Goal: Information Seeking & Learning: Learn about a topic

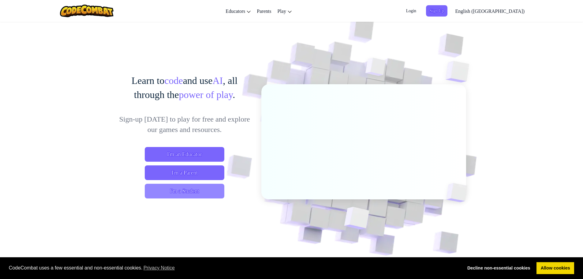
click at [164, 190] on span "I'm a Student" at bounding box center [185, 191] width 80 height 15
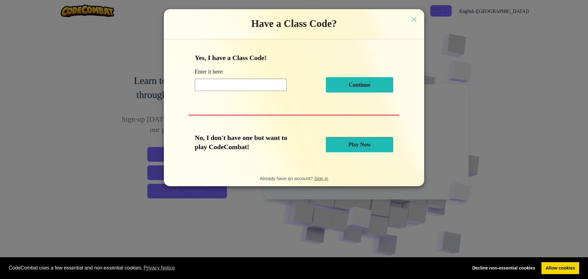
click at [373, 144] on button "Play Now" at bounding box center [359, 144] width 67 height 15
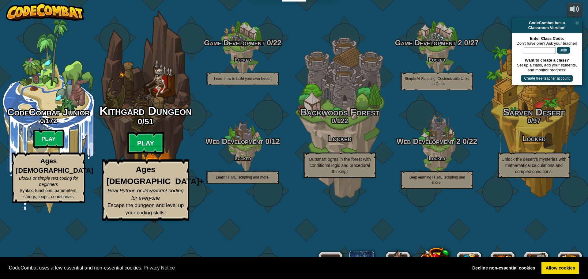
click at [147, 154] on btn "Play" at bounding box center [145, 143] width 37 height 22
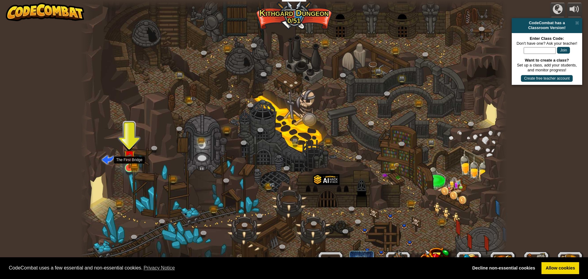
click at [132, 160] on img at bounding box center [129, 156] width 7 height 7
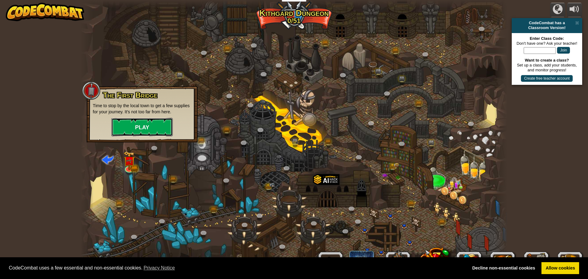
click at [153, 123] on button "Play" at bounding box center [141, 127] width 61 height 18
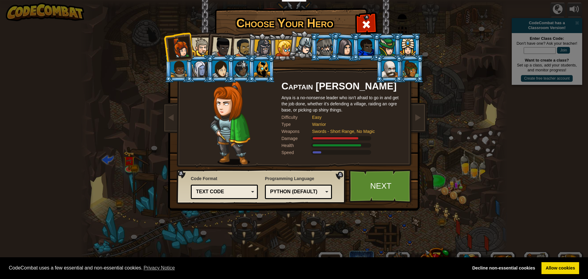
click at [218, 71] on div at bounding box center [220, 69] width 16 height 17
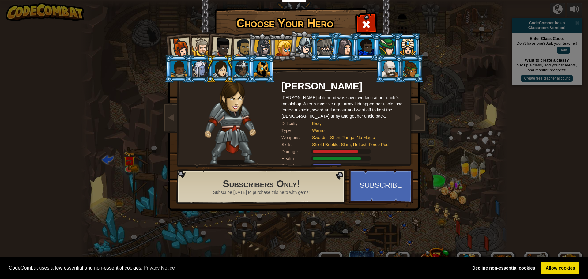
click at [246, 66] on div at bounding box center [241, 69] width 16 height 17
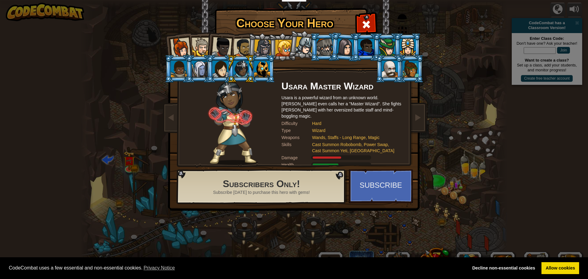
click at [301, 44] on div at bounding box center [304, 46] width 18 height 18
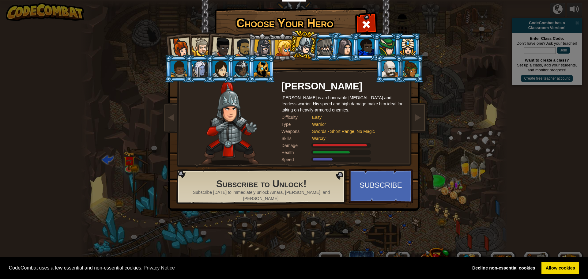
click at [280, 48] on div at bounding box center [283, 48] width 17 height 17
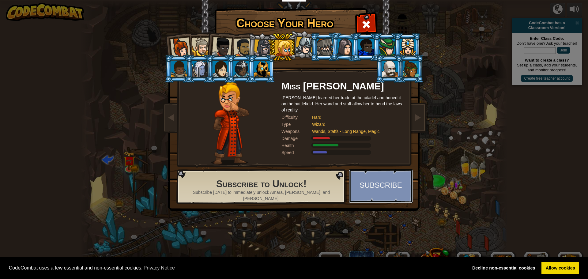
click at [367, 191] on button "Subscribe" at bounding box center [381, 186] width 64 height 34
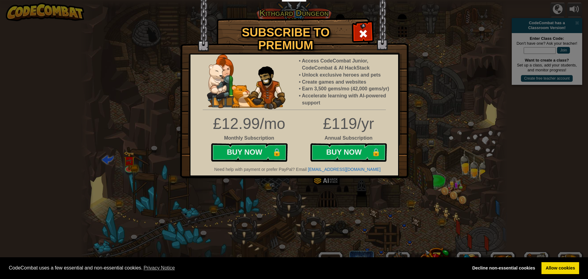
drag, startPoint x: 361, startPoint y: 25, endPoint x: 357, endPoint y: 25, distance: 3.7
click at [361, 25] on div at bounding box center [362, 32] width 19 height 19
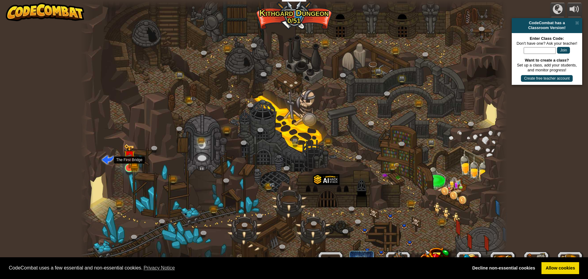
click at [130, 162] on img at bounding box center [129, 156] width 11 height 25
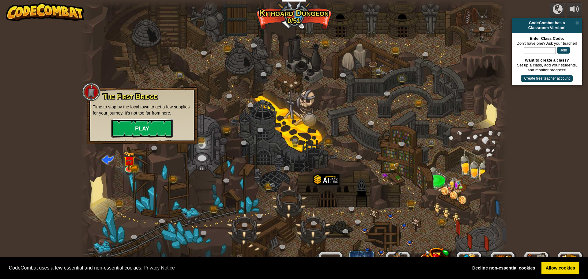
click at [141, 130] on button "Play" at bounding box center [141, 128] width 61 height 18
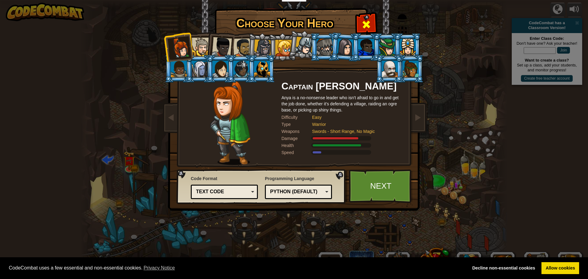
click at [362, 18] on div at bounding box center [365, 23] width 19 height 19
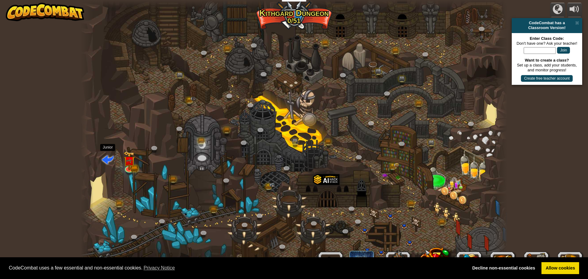
click at [106, 162] on span at bounding box center [108, 159] width 12 height 12
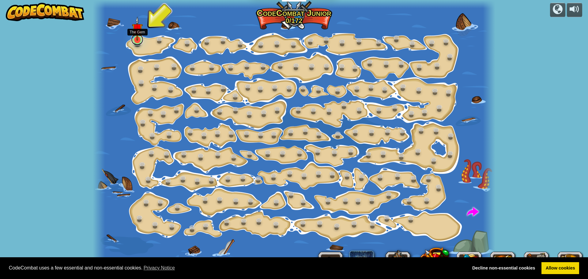
click at [140, 42] on link at bounding box center [137, 39] width 12 height 12
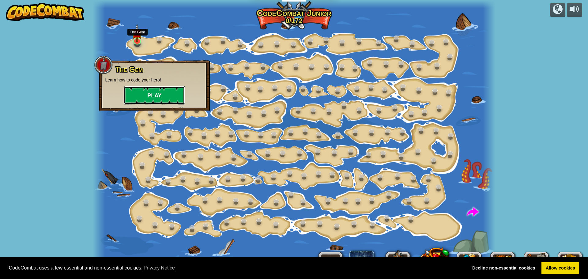
click at [149, 91] on button "Play" at bounding box center [154, 95] width 61 height 18
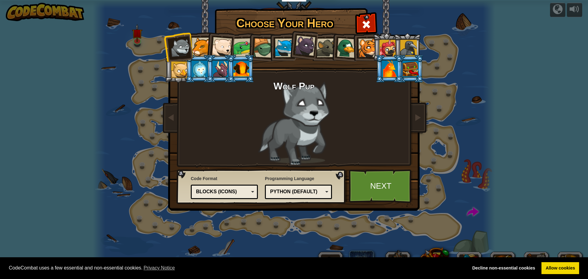
click at [242, 48] on div at bounding box center [242, 47] width 19 height 19
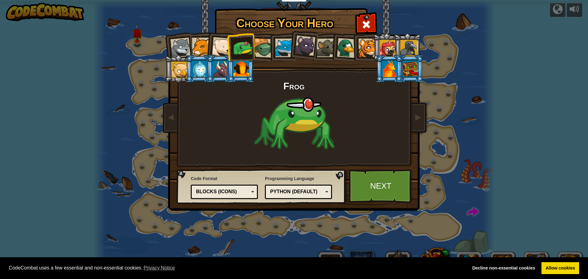
click at [218, 46] on div at bounding box center [222, 47] width 20 height 20
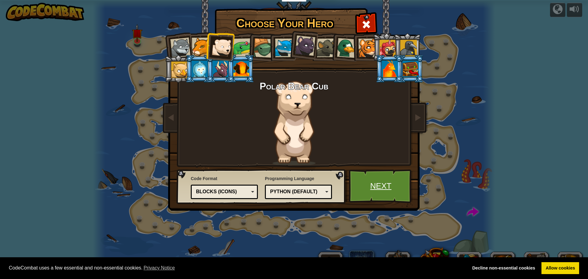
click at [395, 183] on link "Next" at bounding box center [381, 186] width 64 height 34
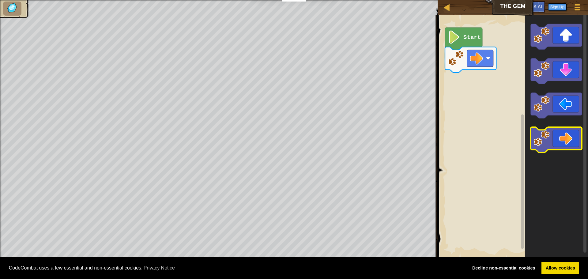
click at [560, 141] on icon "Blockly Workspace" at bounding box center [556, 140] width 51 height 26
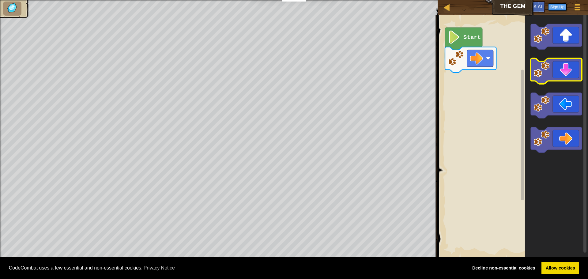
click at [561, 70] on icon "Blockly Workspace" at bounding box center [556, 71] width 51 height 26
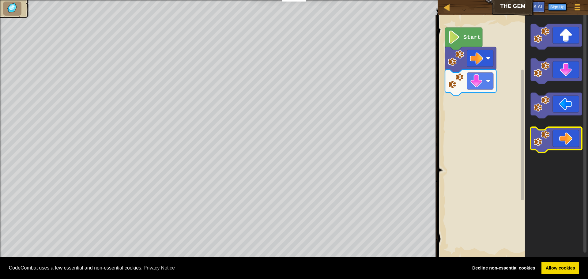
click at [573, 142] on icon "Blockly Workspace" at bounding box center [556, 140] width 51 height 26
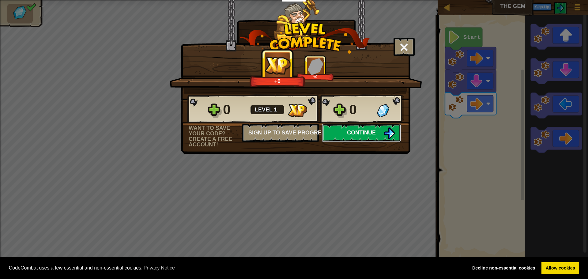
click at [353, 133] on span "Continue" at bounding box center [361, 133] width 29 height 6
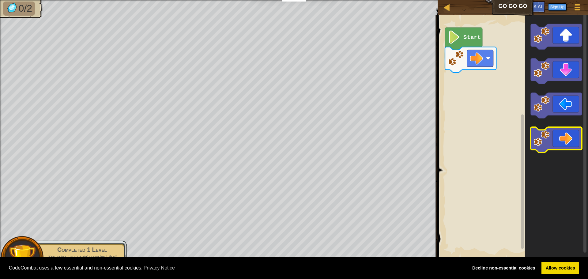
click at [566, 147] on icon "Blockly Workspace" at bounding box center [556, 140] width 51 height 26
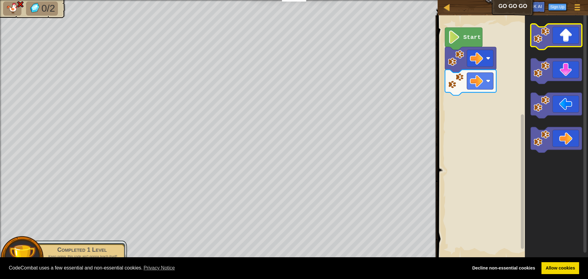
click at [567, 31] on icon "Blockly Workspace" at bounding box center [556, 37] width 51 height 26
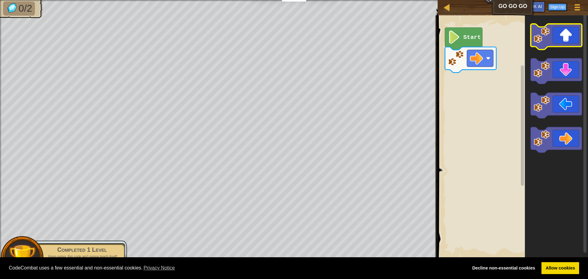
click at [568, 29] on icon "Blockly Workspace" at bounding box center [556, 37] width 51 height 26
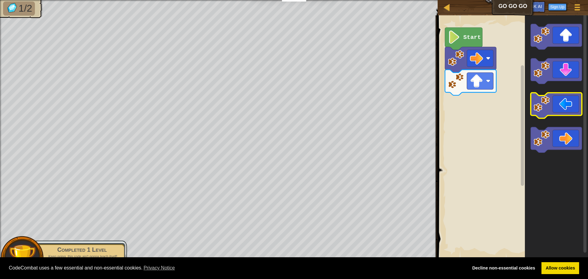
click at [560, 103] on icon "Blockly Workspace" at bounding box center [556, 106] width 51 height 26
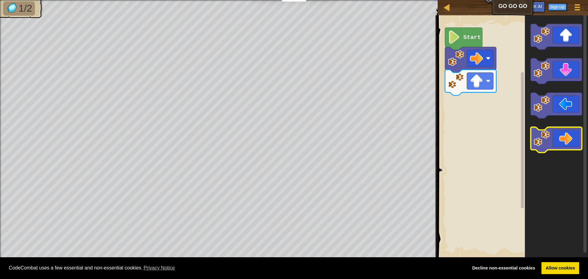
click at [556, 141] on icon "Blockly Workspace" at bounding box center [556, 140] width 51 height 26
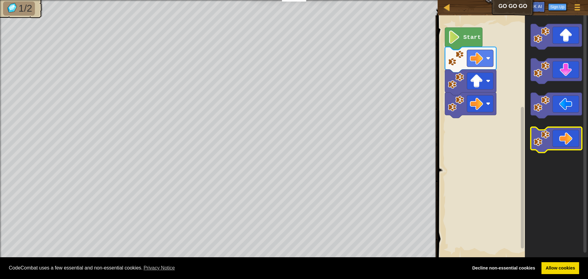
click at [559, 140] on icon "Blockly Workspace" at bounding box center [556, 140] width 51 height 26
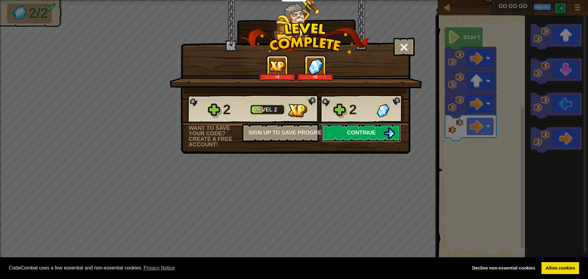
click at [362, 137] on button "Continue" at bounding box center [361, 133] width 79 height 18
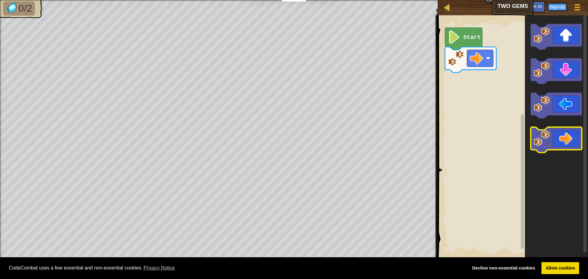
click at [550, 137] on image "Blockly Workspace" at bounding box center [542, 138] width 16 height 16
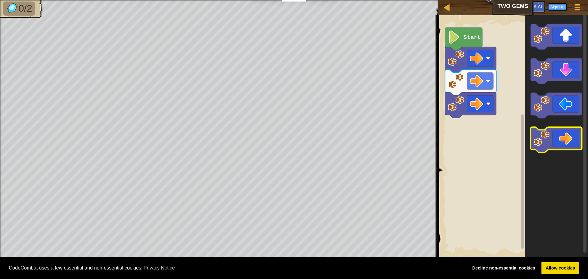
click at [550, 137] on image "Blockly Workspace" at bounding box center [542, 138] width 16 height 16
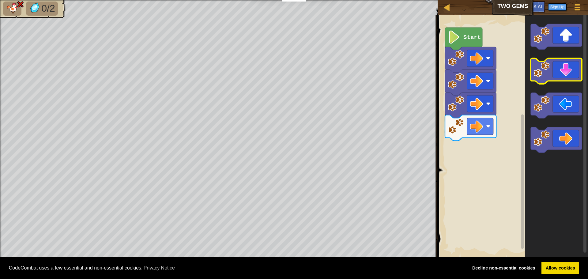
click at [563, 70] on icon "Blockly Workspace" at bounding box center [556, 71] width 51 height 26
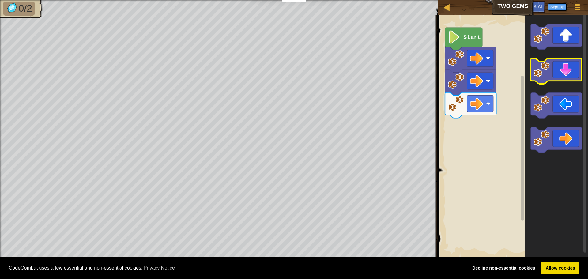
click at [568, 75] on icon "Blockly Workspace" at bounding box center [556, 71] width 51 height 26
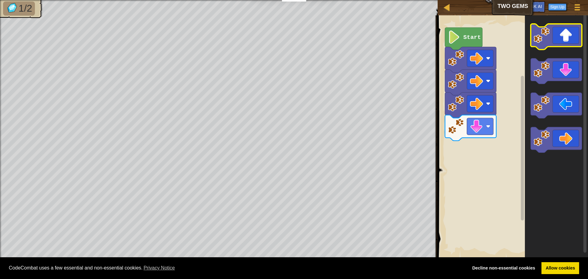
click at [546, 37] on g "Blockly Workspace" at bounding box center [556, 37] width 51 height 26
click at [537, 31] on image "Blockly Workspace" at bounding box center [542, 35] width 16 height 16
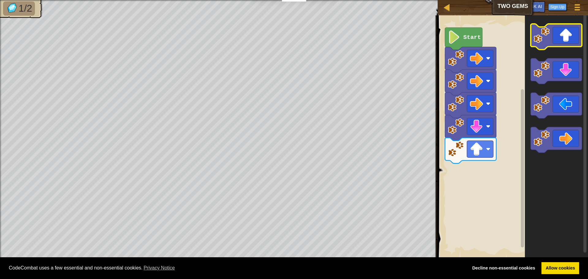
click at [534, 36] on image "Blockly Workspace" at bounding box center [542, 35] width 16 height 16
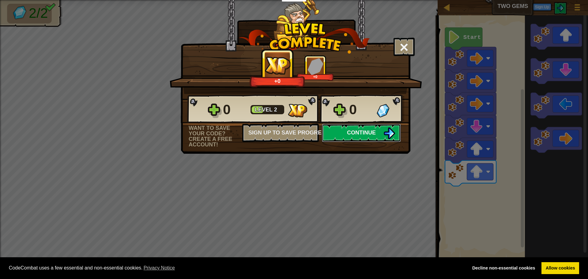
click at [330, 128] on button "Continue" at bounding box center [361, 133] width 79 height 18
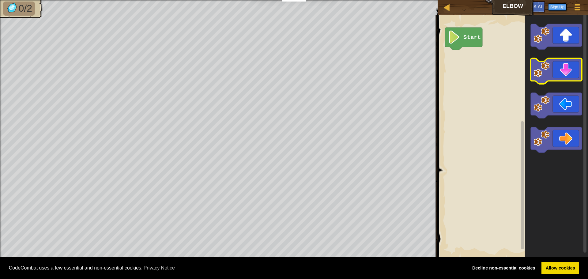
click at [569, 75] on icon "Blockly Workspace" at bounding box center [556, 71] width 51 height 26
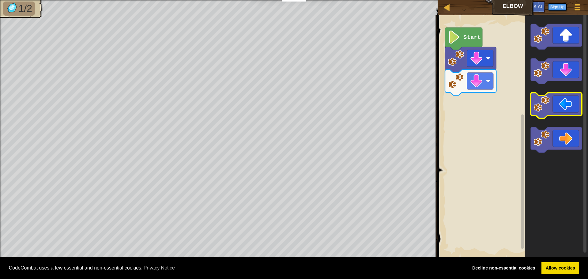
click at [569, 106] on icon "Blockly Workspace" at bounding box center [556, 106] width 51 height 26
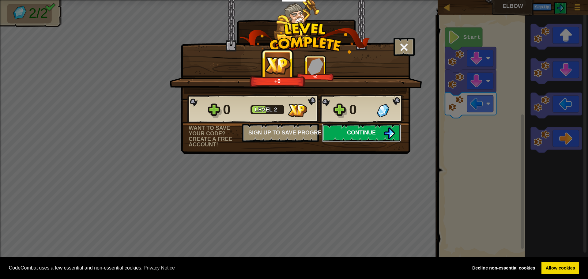
click at [380, 130] on button "Continue" at bounding box center [361, 133] width 79 height 18
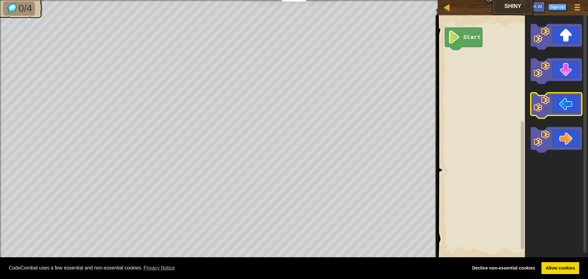
click at [550, 106] on image "Blockly Workspace" at bounding box center [542, 104] width 16 height 16
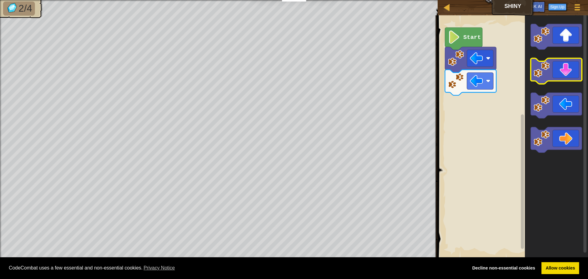
click at [560, 74] on icon "Blockly Workspace" at bounding box center [556, 71] width 51 height 26
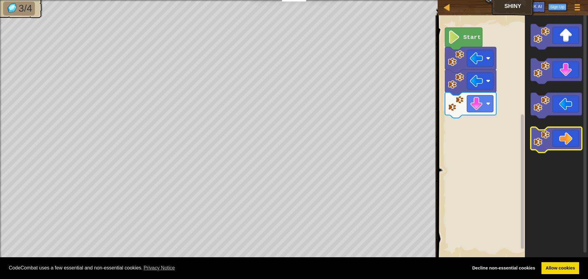
click at [573, 132] on icon "Blockly Workspace" at bounding box center [556, 140] width 51 height 26
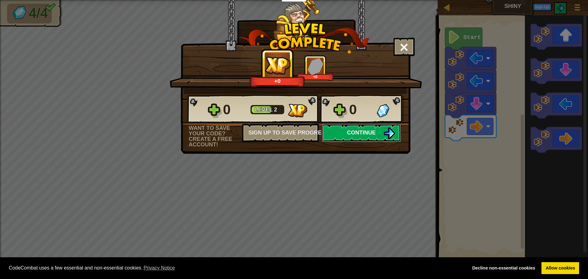
click at [385, 130] on img at bounding box center [389, 133] width 12 height 12
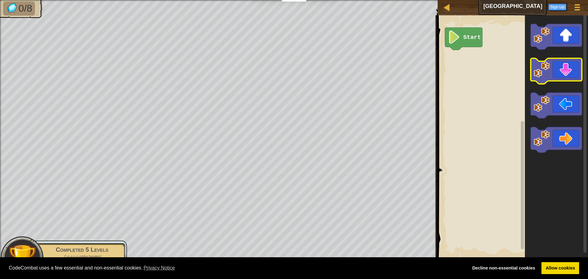
click at [565, 79] on icon "Blockly Workspace" at bounding box center [556, 71] width 51 height 26
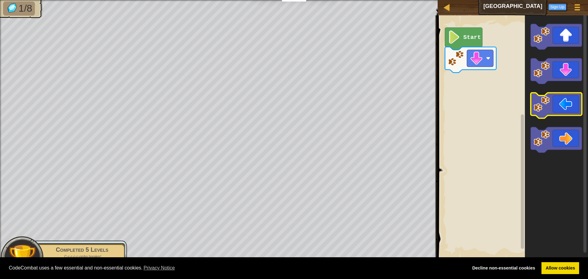
click at [560, 107] on icon "Blockly Workspace" at bounding box center [556, 106] width 51 height 26
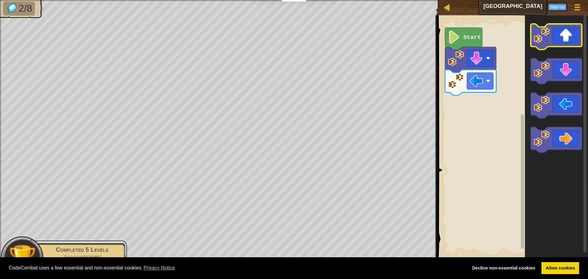
click at [580, 39] on icon "Blockly Workspace" at bounding box center [556, 37] width 51 height 26
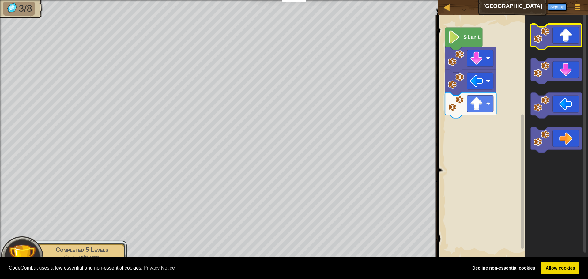
click at [579, 39] on icon "Blockly Workspace" at bounding box center [556, 37] width 51 height 26
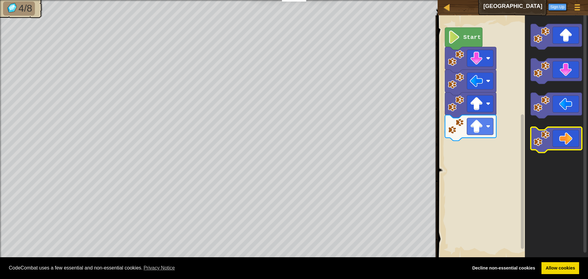
click at [557, 139] on icon "Blockly Workspace" at bounding box center [556, 140] width 51 height 26
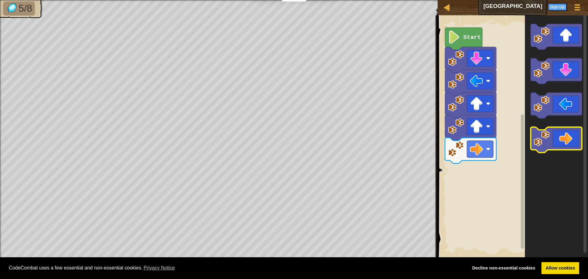
click at [557, 139] on icon "Blockly Workspace" at bounding box center [556, 140] width 51 height 26
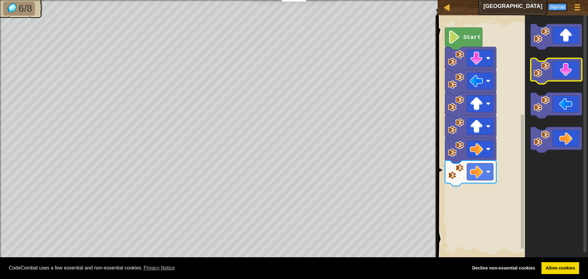
click at [567, 71] on icon "Blockly Workspace" at bounding box center [556, 71] width 51 height 26
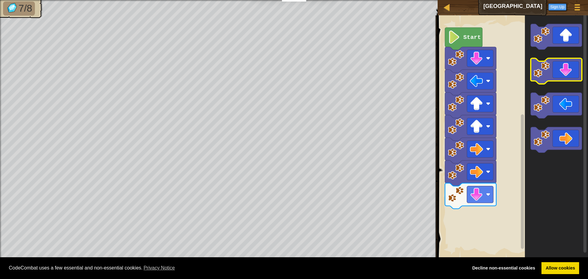
click at [567, 71] on icon "Blockly Workspace" at bounding box center [556, 71] width 51 height 26
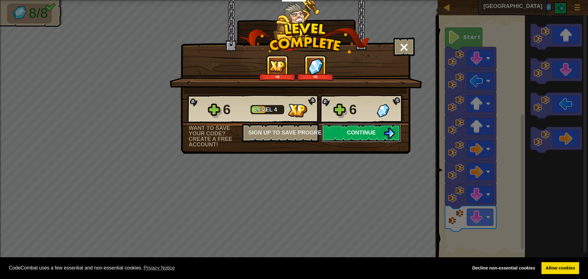
click at [333, 127] on button "Continue" at bounding box center [361, 133] width 79 height 18
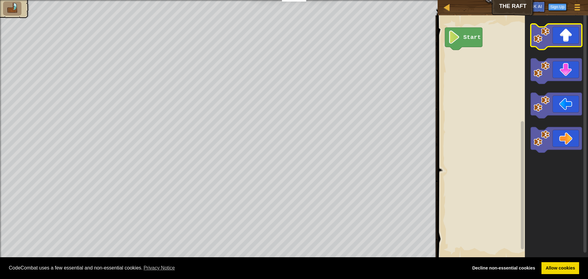
click at [557, 42] on icon "Blockly Workspace" at bounding box center [556, 37] width 51 height 26
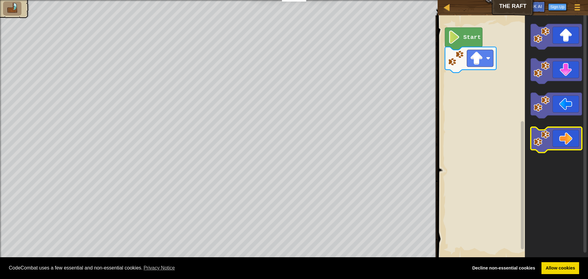
click at [574, 137] on icon "Blockly Workspace" at bounding box center [556, 140] width 51 height 26
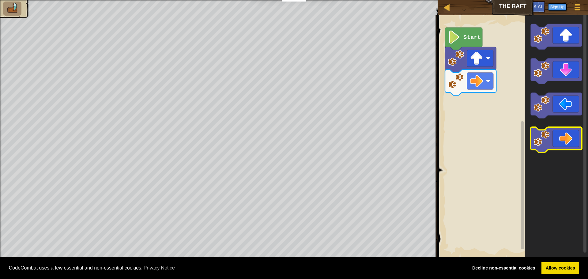
click at [574, 137] on icon "Blockly Workspace" at bounding box center [556, 140] width 51 height 26
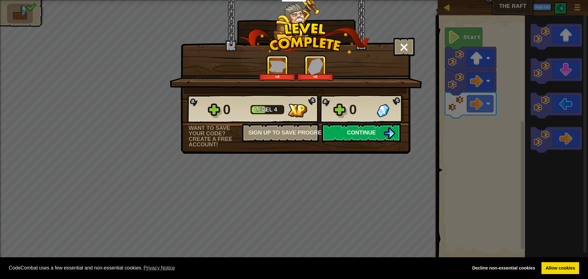
drag, startPoint x: 352, startPoint y: 126, endPoint x: 346, endPoint y: 128, distance: 6.3
click at [346, 128] on button "Continue" at bounding box center [361, 133] width 79 height 18
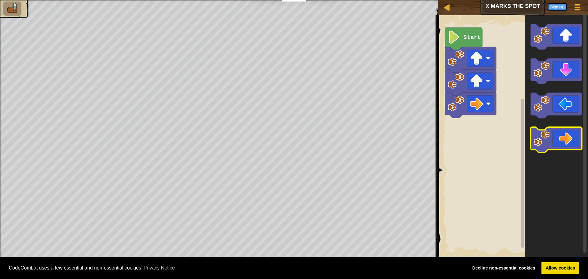
click at [561, 133] on icon "Blockly Workspace" at bounding box center [556, 140] width 51 height 26
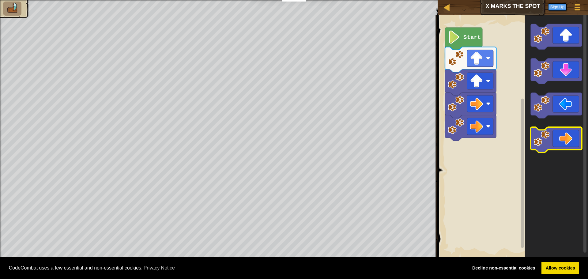
click at [561, 133] on icon "Blockly Workspace" at bounding box center [556, 140] width 51 height 26
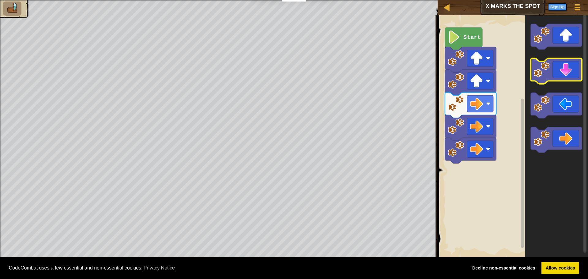
click at [558, 73] on icon "Blockly Workspace" at bounding box center [556, 71] width 51 height 26
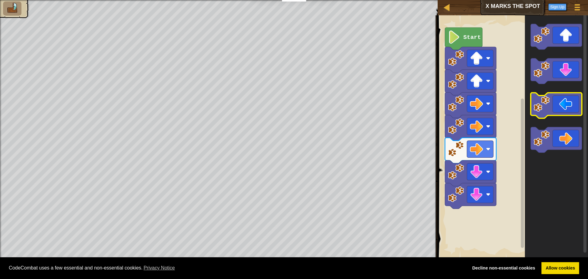
click at [552, 105] on icon "Blockly Workspace" at bounding box center [556, 106] width 51 height 26
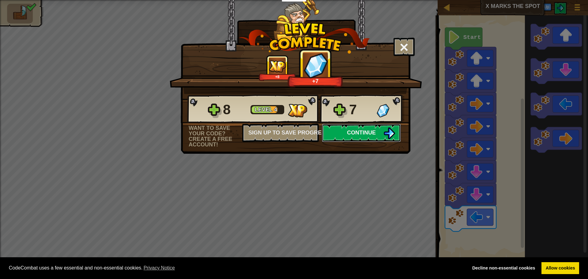
click at [377, 132] on button "Continue" at bounding box center [361, 133] width 79 height 18
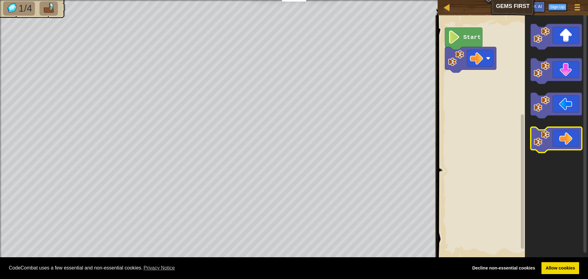
click at [562, 129] on icon "Blockly Workspace" at bounding box center [556, 140] width 51 height 26
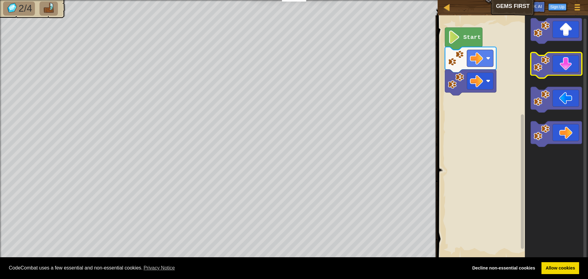
click at [559, 68] on icon "Blockly Workspace" at bounding box center [556, 66] width 51 height 26
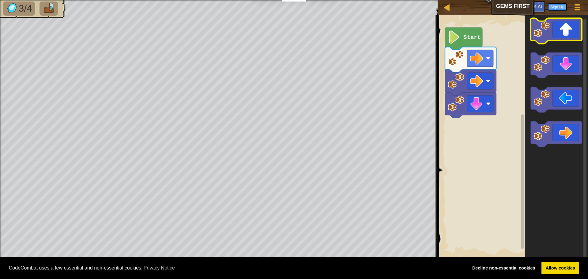
click at [560, 32] on icon "Blockly Workspace" at bounding box center [556, 31] width 51 height 26
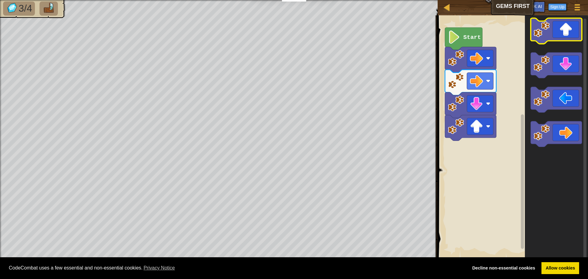
click at [560, 32] on icon "Blockly Workspace" at bounding box center [556, 31] width 51 height 26
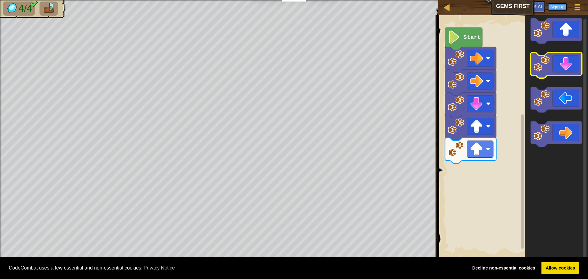
click at [558, 72] on icon "Blockly Workspace" at bounding box center [556, 66] width 51 height 26
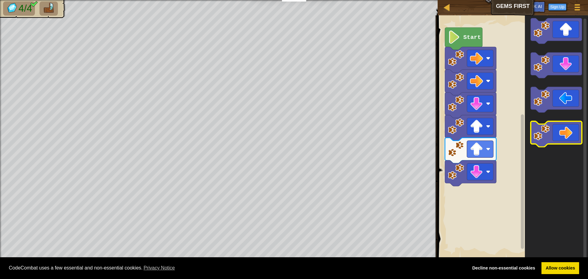
click at [579, 134] on icon "Blockly Workspace" at bounding box center [556, 134] width 51 height 26
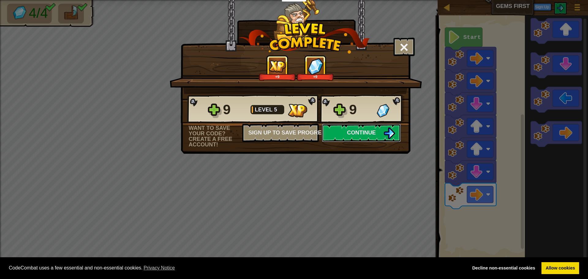
click at [349, 133] on span "Continue" at bounding box center [361, 133] width 29 height 6
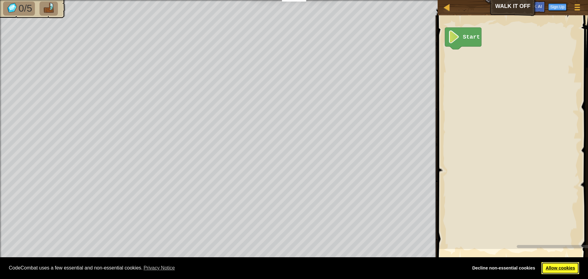
click at [555, 273] on link "Allow cookies" at bounding box center [560, 268] width 38 height 12
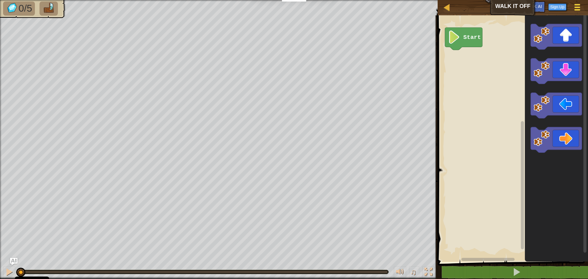
click at [573, 6] on div at bounding box center [577, 7] width 8 height 9
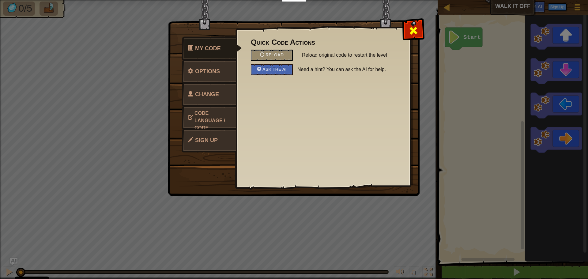
click at [414, 21] on div at bounding box center [413, 29] width 19 height 19
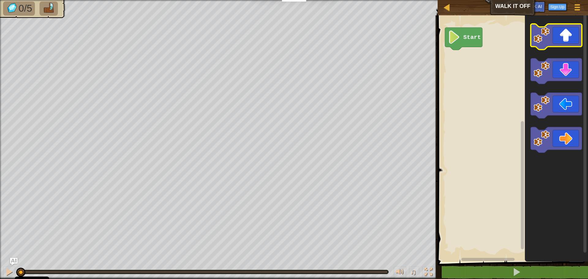
click at [556, 38] on icon "Blockly Workspace" at bounding box center [556, 37] width 51 height 26
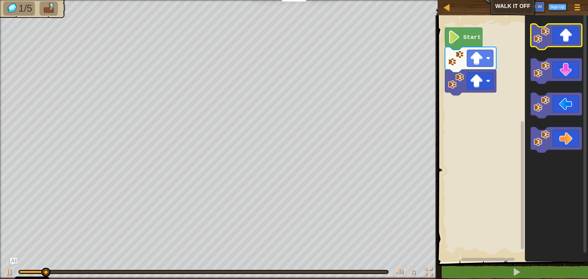
click at [556, 38] on icon "Blockly Workspace" at bounding box center [556, 37] width 51 height 26
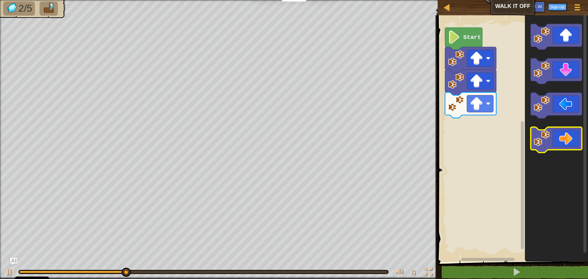
click at [566, 149] on icon "Blockly Workspace" at bounding box center [556, 140] width 51 height 26
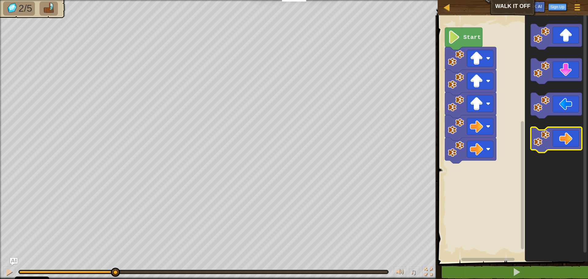
click at [566, 149] on icon "Blockly Workspace" at bounding box center [556, 140] width 51 height 26
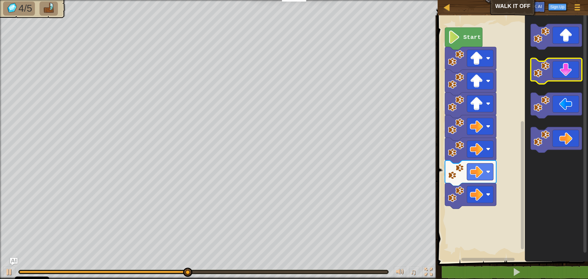
click at [559, 69] on icon "Blockly Workspace" at bounding box center [556, 71] width 51 height 26
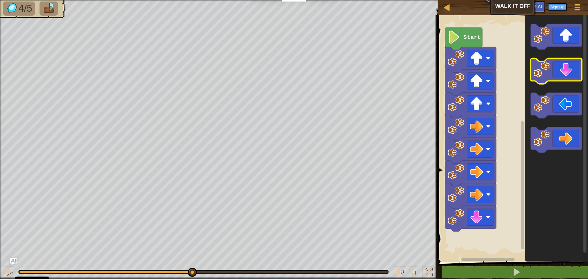
click at [559, 69] on icon "Blockly Workspace" at bounding box center [556, 71] width 51 height 26
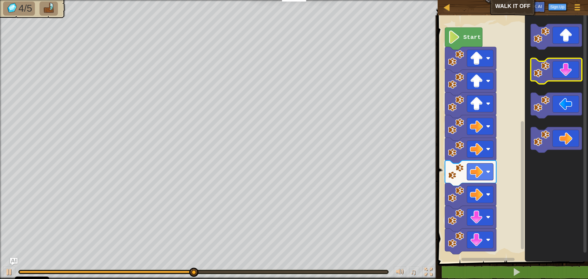
click at [559, 69] on icon "Blockly Workspace" at bounding box center [556, 71] width 51 height 26
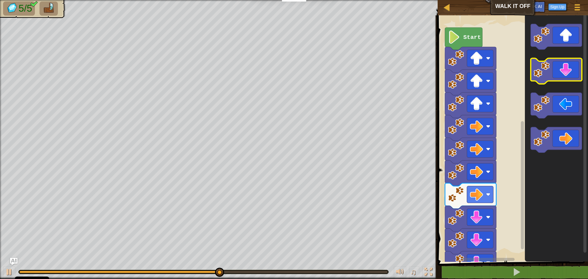
click at [559, 69] on icon "Blockly Workspace" at bounding box center [556, 71] width 51 height 26
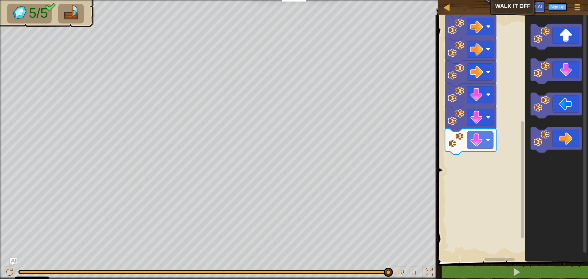
click at [566, 118] on icon "Blockly Workspace" at bounding box center [556, 137] width 63 height 250
click at [466, 167] on div "Start" at bounding box center [512, 137] width 152 height 250
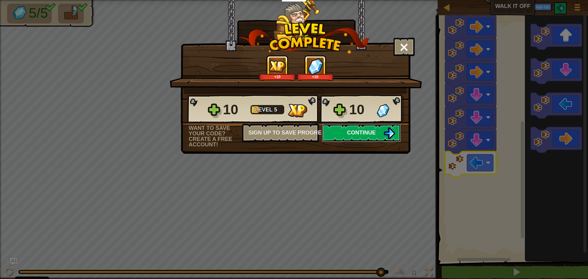
click at [338, 128] on button "Continue" at bounding box center [361, 133] width 79 height 18
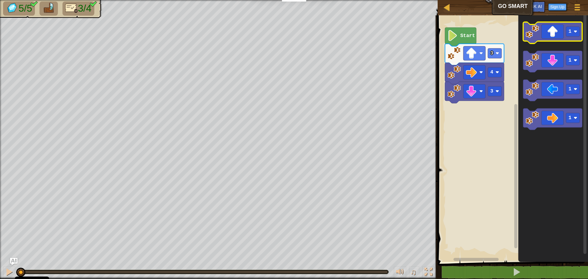
click at [549, 36] on icon "Blockly Workspace" at bounding box center [552, 32] width 59 height 21
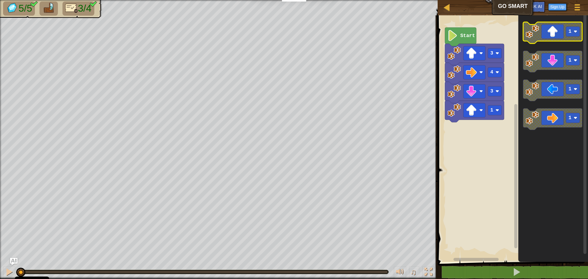
click at [549, 36] on icon "Blockly Workspace" at bounding box center [552, 32] width 59 height 21
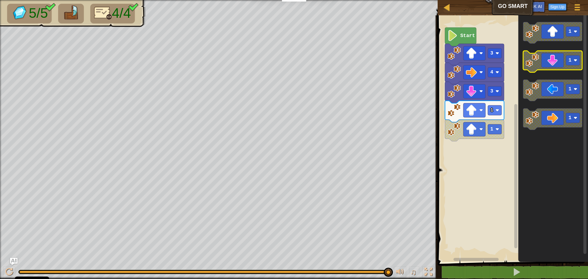
click at [563, 59] on icon "Blockly Workspace" at bounding box center [552, 61] width 59 height 21
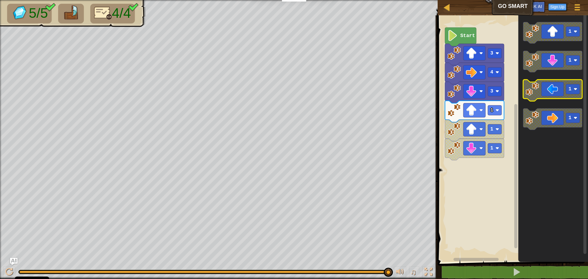
click at [554, 94] on icon "Blockly Workspace" at bounding box center [552, 90] width 59 height 21
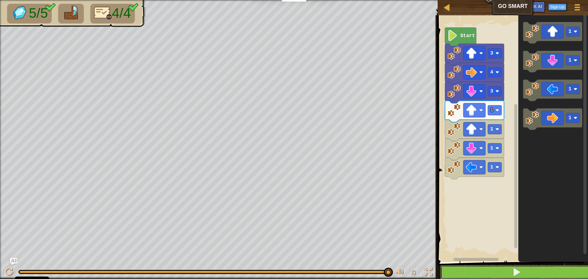
click at [503, 271] on button at bounding box center [516, 272] width 152 height 14
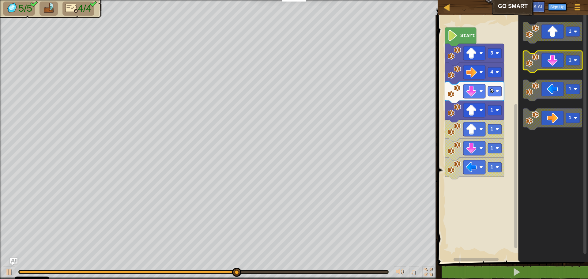
click at [552, 61] on icon "Blockly Workspace" at bounding box center [552, 61] width 59 height 21
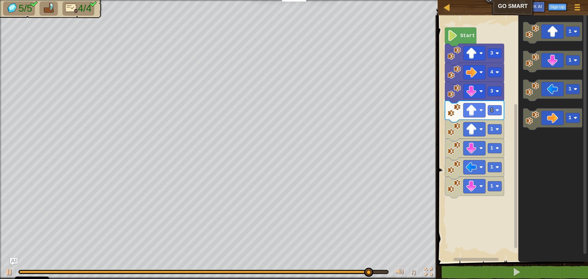
click at [473, 175] on div "3 1 1 1 1 1 4 3 Start 1 1 1 1" at bounding box center [512, 137] width 152 height 250
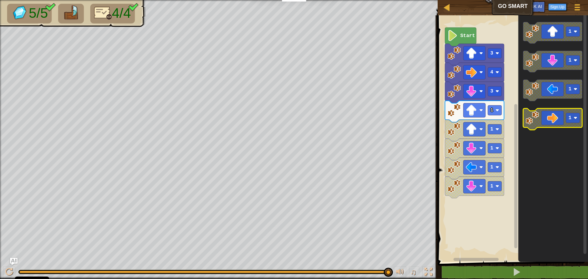
click at [522, 131] on icon "1 1 1 1" at bounding box center [553, 137] width 70 height 250
click at [538, 66] on g "1" at bounding box center [552, 61] width 59 height 21
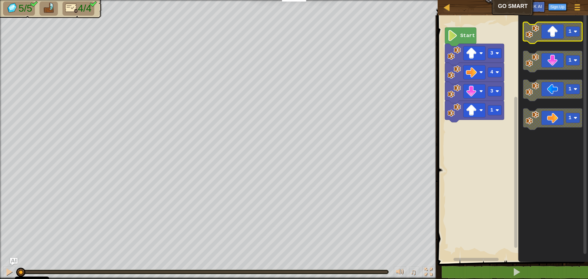
click at [553, 35] on icon "Blockly Workspace" at bounding box center [552, 32] width 59 height 21
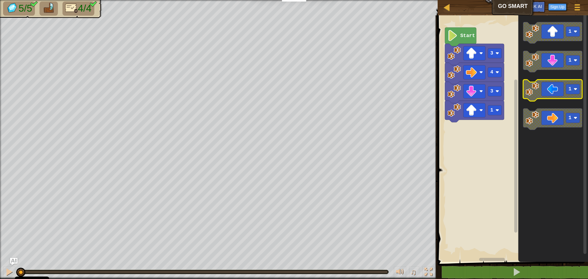
click at [559, 91] on icon "Blockly Workspace" at bounding box center [552, 90] width 59 height 21
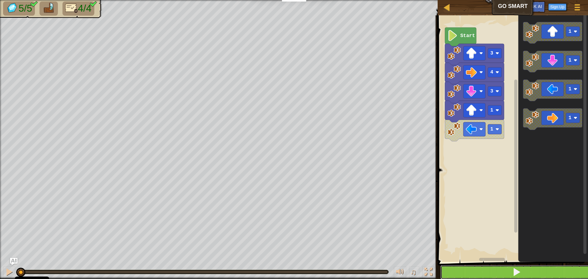
click at [497, 271] on button at bounding box center [516, 272] width 152 height 14
